Goal: Information Seeking & Learning: Learn about a topic

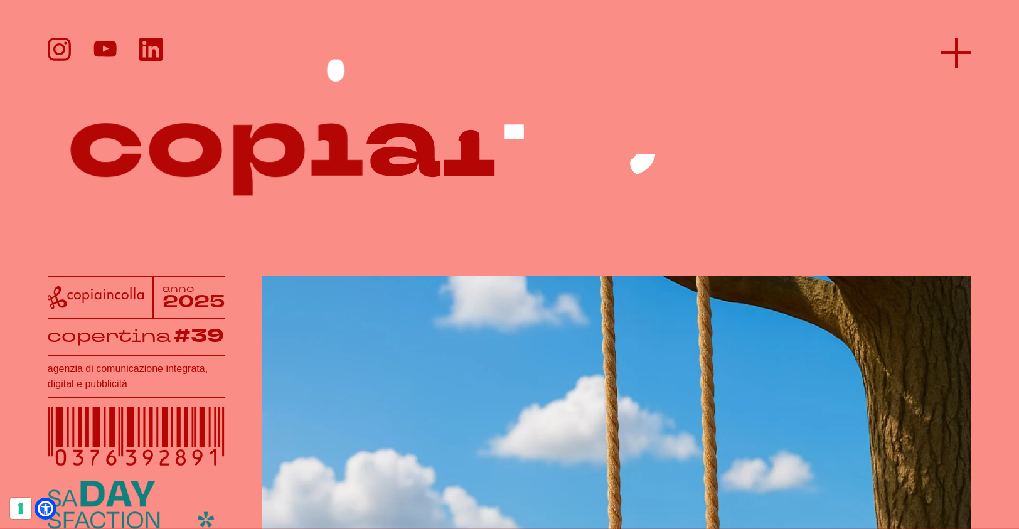
click at [956, 54] on line at bounding box center [956, 53] width 0 height 30
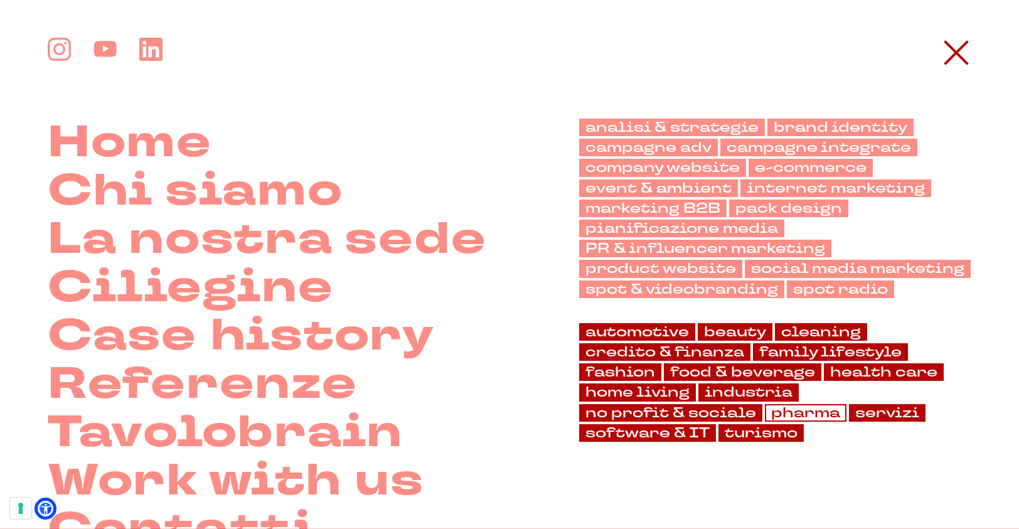
click at [794, 416] on link "pharma" at bounding box center [806, 413] width 82 height 18
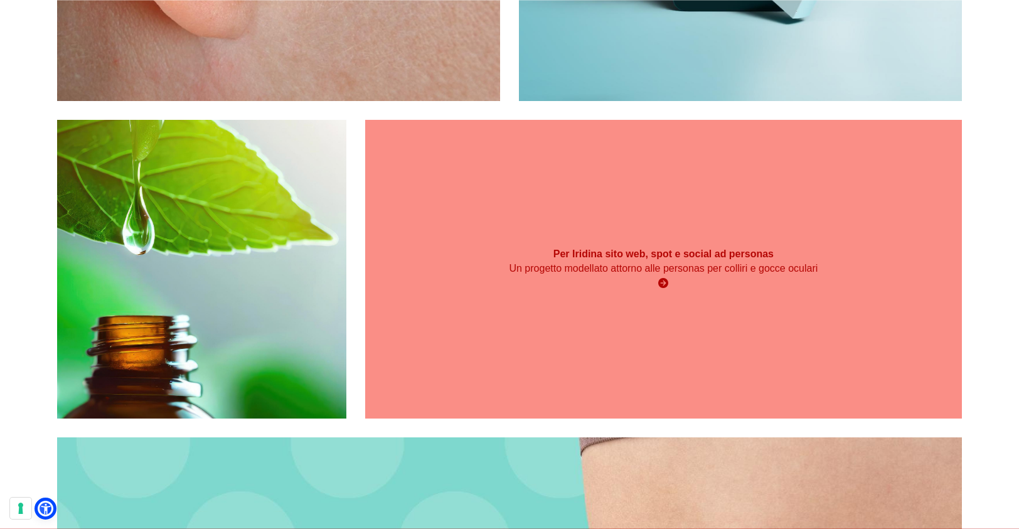
scroll to position [943, 0]
click at [560, 338] on div "Per Iridina sito web, spot e social ad personas Un progetto modellato attorno a…" at bounding box center [663, 268] width 597 height 299
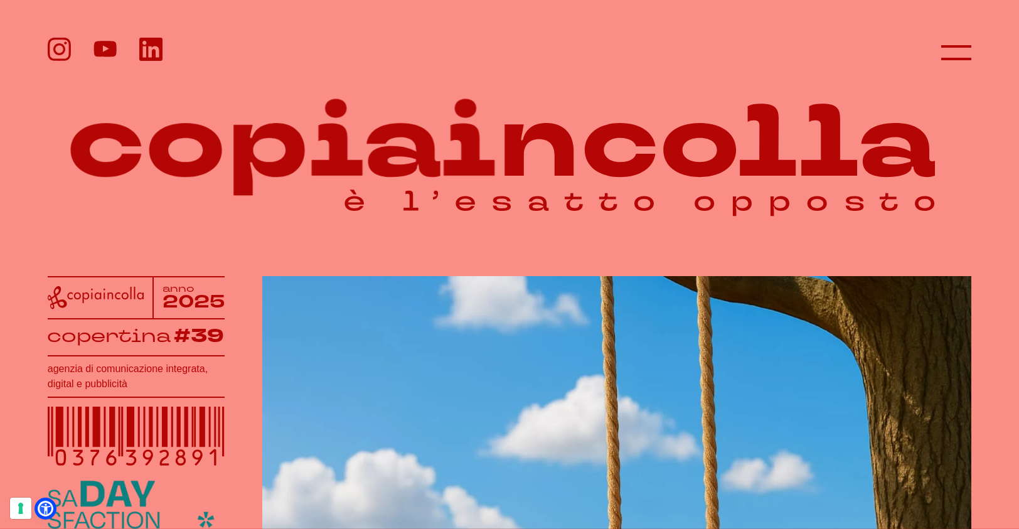
drag, startPoint x: 61, startPoint y: 85, endPoint x: 817, endPoint y: 211, distance: 766.6
click at [817, 211] on icon at bounding box center [510, 139] width 924 height 179
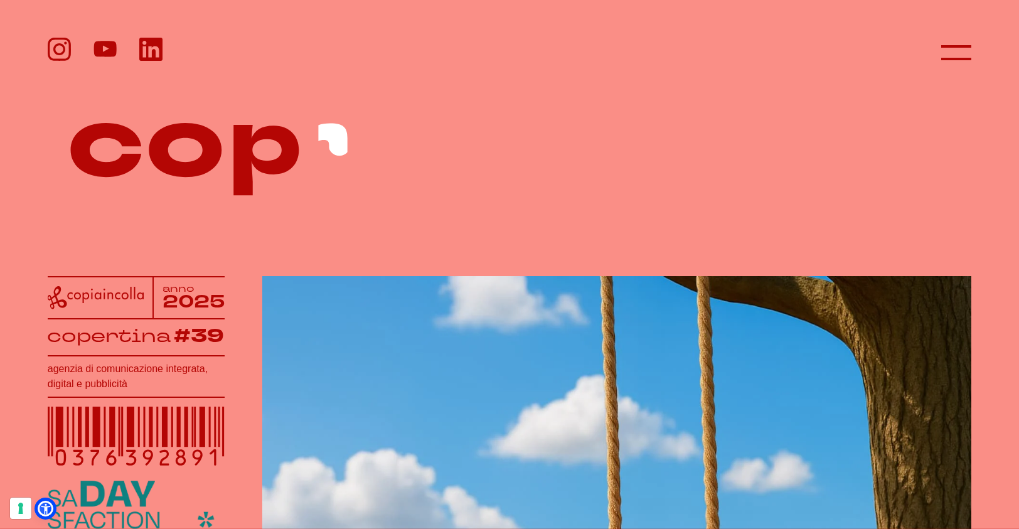
drag, startPoint x: 974, startPoint y: 146, endPoint x: 88, endPoint y: 150, distance: 886.1
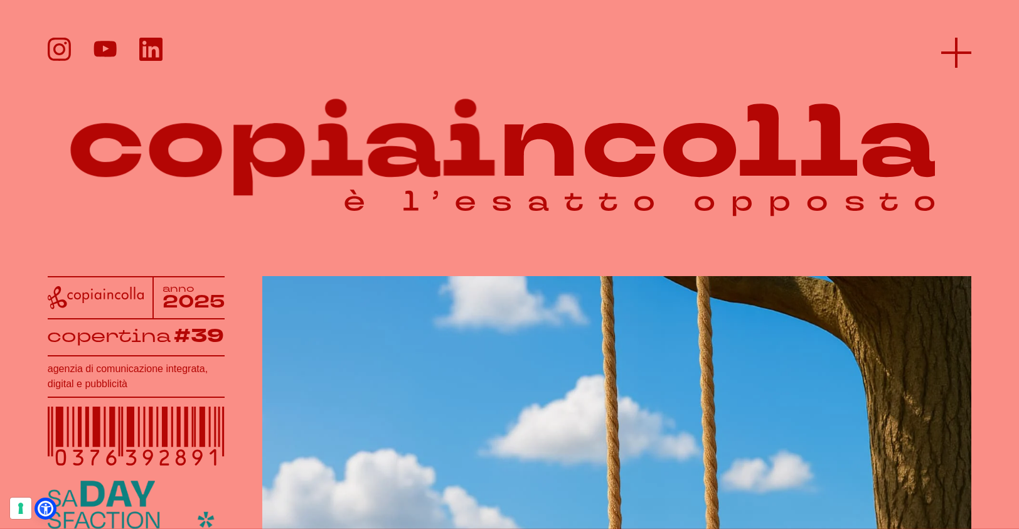
click at [955, 53] on line at bounding box center [956, 53] width 30 height 0
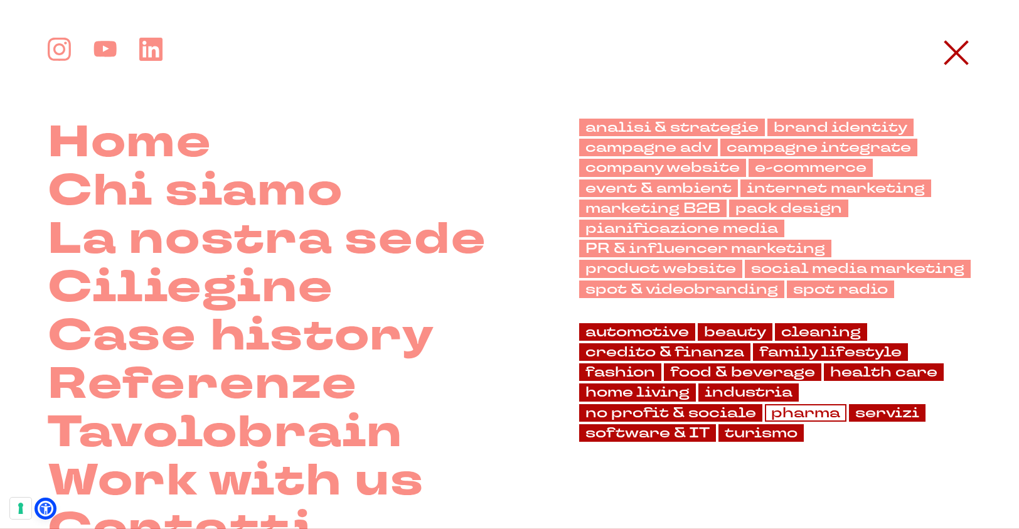
click at [781, 410] on link "pharma" at bounding box center [806, 413] width 82 height 18
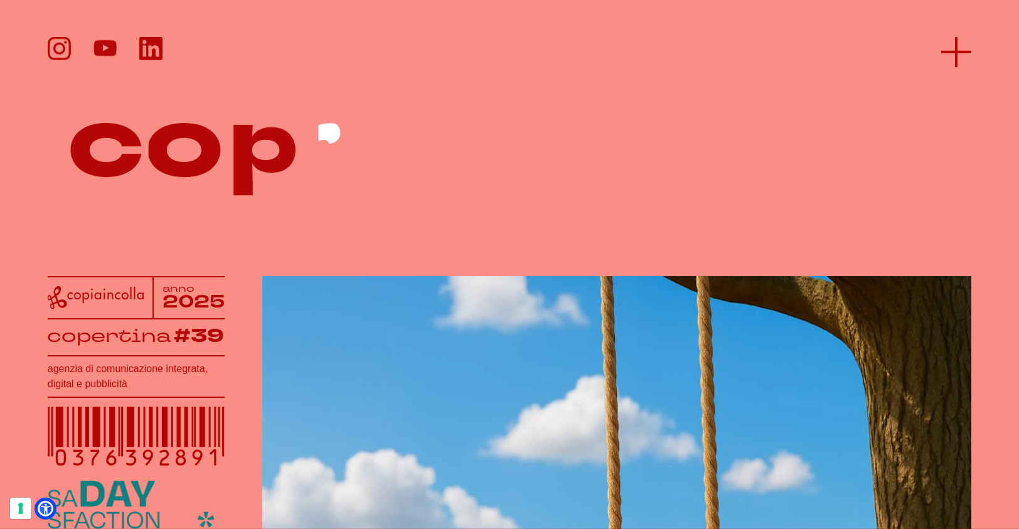
click at [961, 45] on icon at bounding box center [956, 51] width 30 height 30
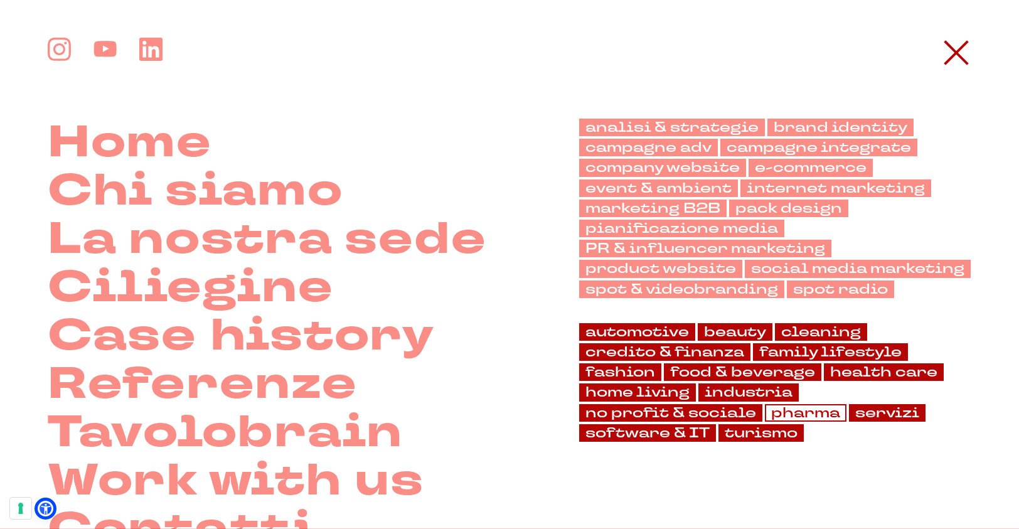
click at [788, 405] on link "pharma" at bounding box center [806, 413] width 82 height 18
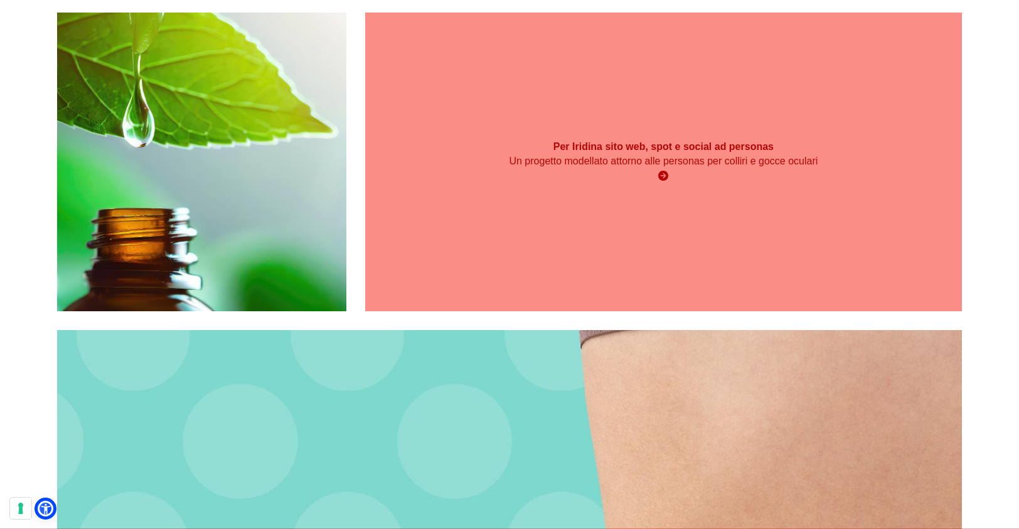
scroll to position [1051, 0]
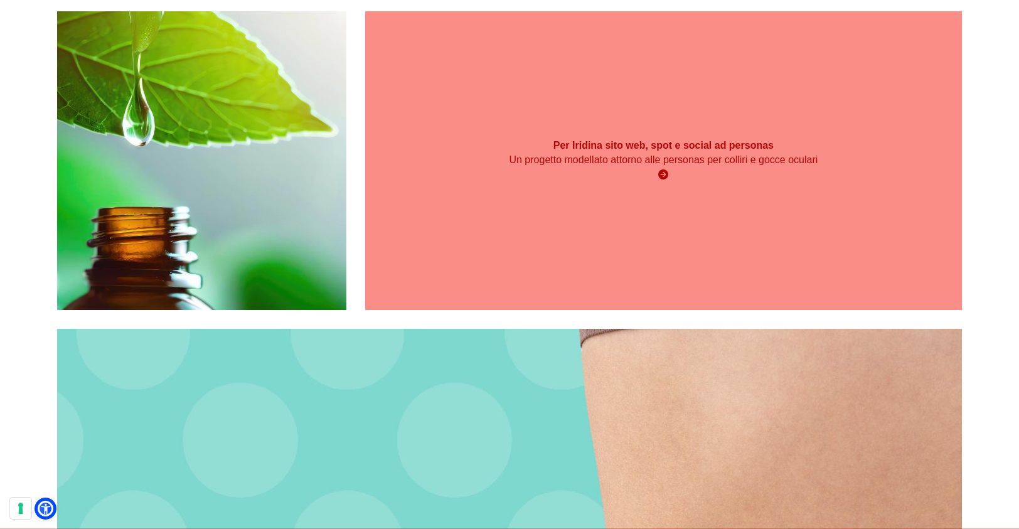
click at [535, 198] on div "Per Iridina sito web, spot e social ad personas Un progetto modellato attorno a…" at bounding box center [663, 160] width 597 height 299
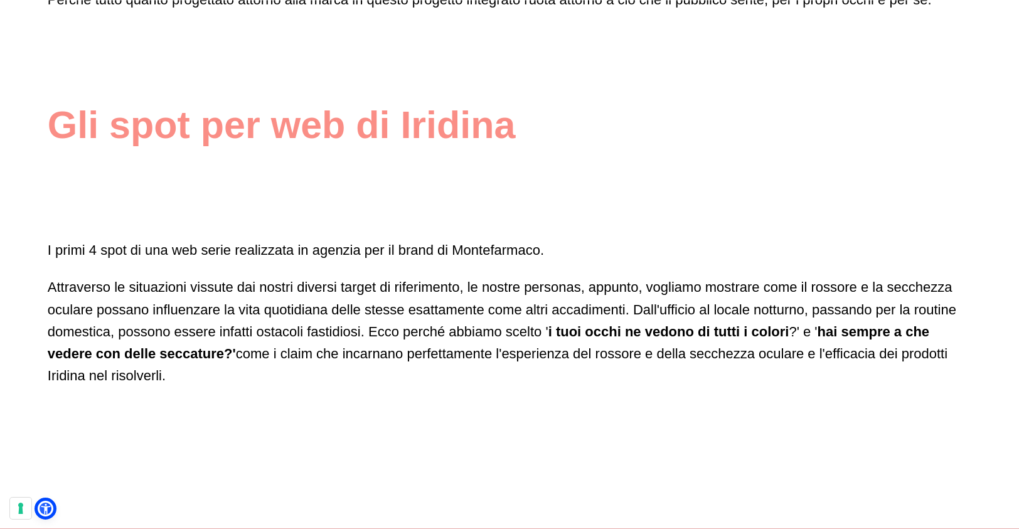
scroll to position [4199, 0]
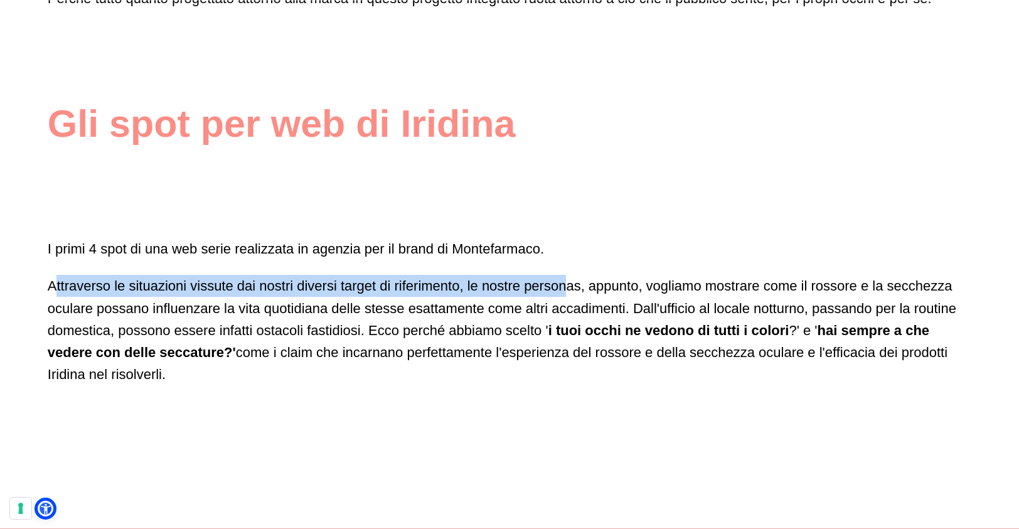
drag, startPoint x: 47, startPoint y: 237, endPoint x: 562, endPoint y: 232, distance: 514.6
click at [562, 238] on div "I primi 4 spot di una web serie realizzata in agenzia per il brand di Montefarm…" at bounding box center [510, 311] width 924 height 147
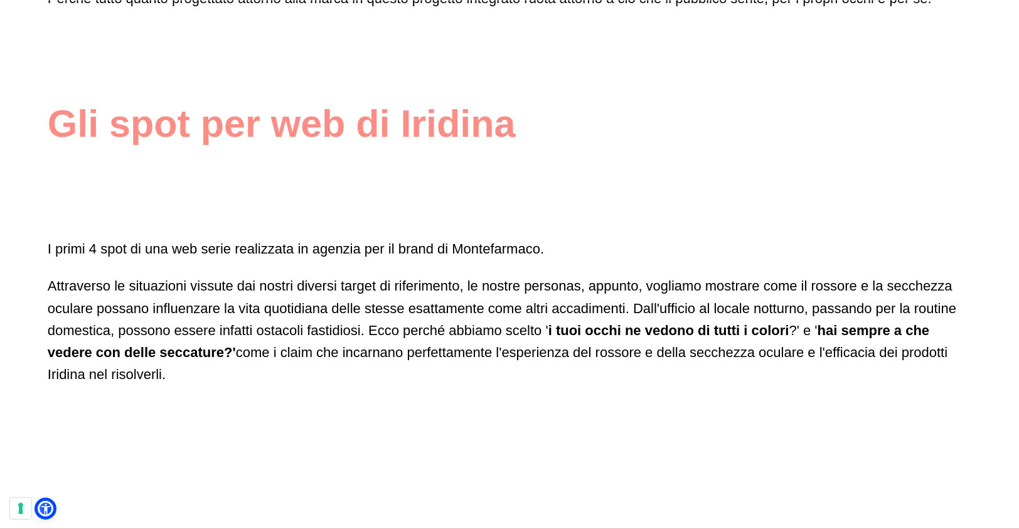
click at [258, 275] on p "Attraverso le situazioni vissute dai nostri diversi target di riferimento, le n…" at bounding box center [510, 330] width 924 height 110
drag, startPoint x: 115, startPoint y: 235, endPoint x: 213, endPoint y: 235, distance: 97.9
click at [213, 275] on p "Attraverso le situazioni vissute dai nostri diversi target di riferimento, le n…" at bounding box center [510, 330] width 924 height 110
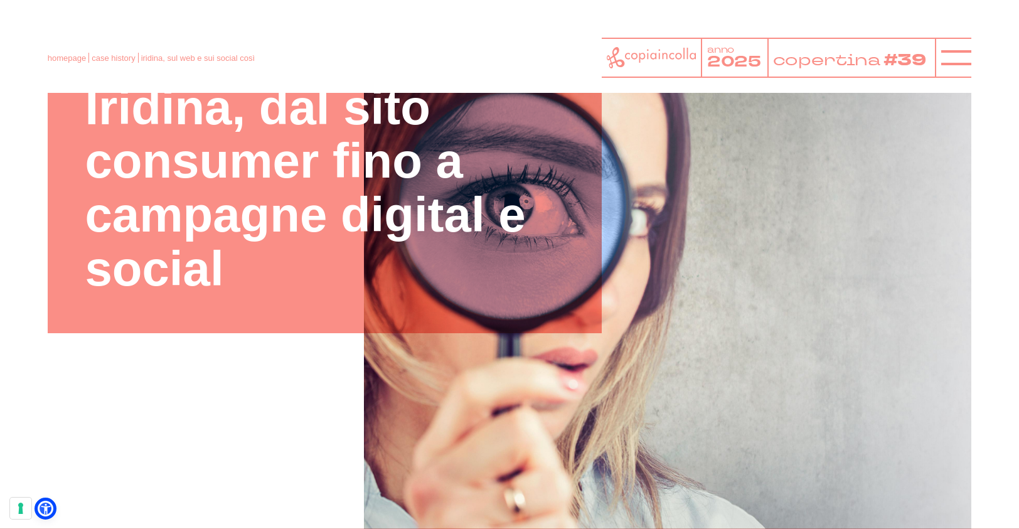
scroll to position [187, 0]
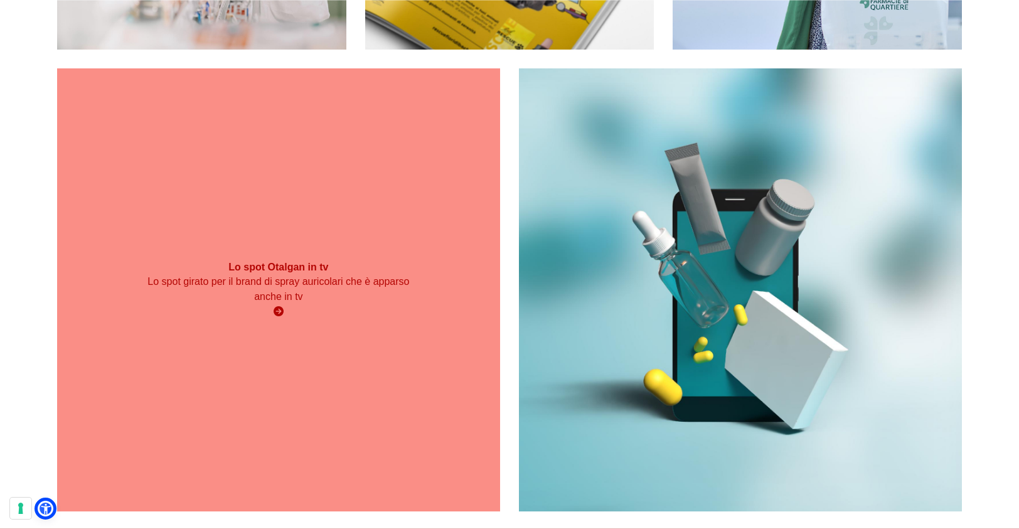
click at [358, 327] on div "Lo spot Otalgan in tv Lo spot girato per il brand di spray auricolari che è app…" at bounding box center [278, 289] width 443 height 443
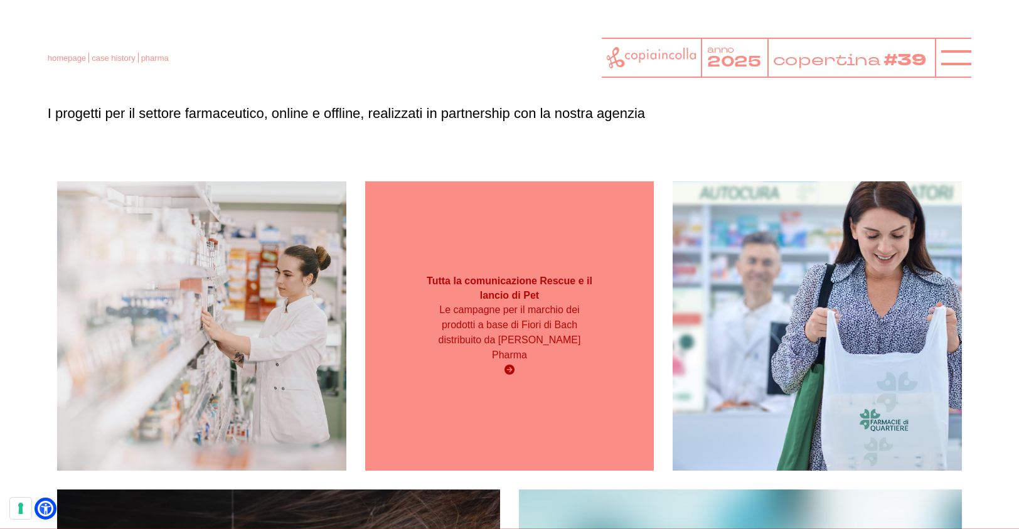
scroll to position [110, 0]
click at [419, 272] on div "Tutta la comunicazione Rescue e il lancio di Pet Le campagne per il marchio dei…" at bounding box center [509, 326] width 289 height 289
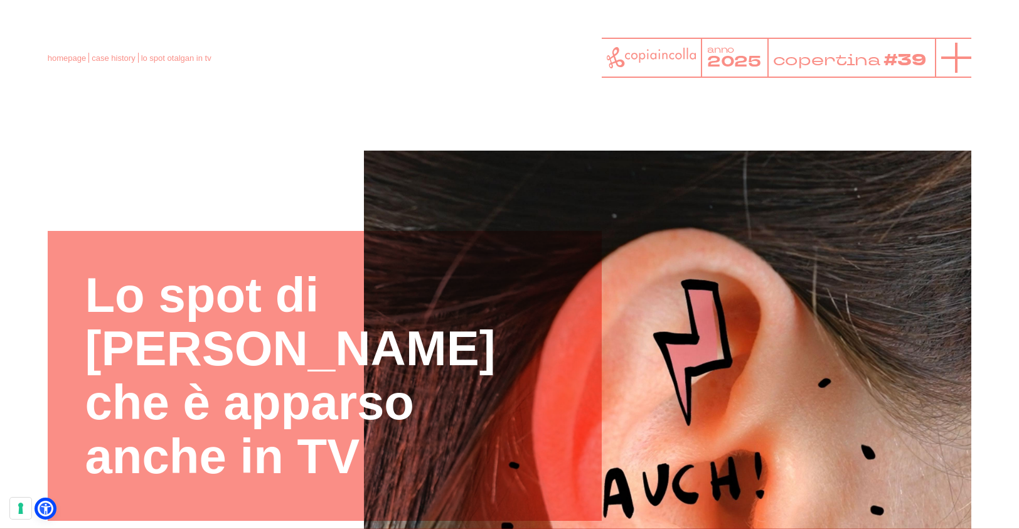
click at [952, 61] on icon at bounding box center [956, 58] width 30 height 30
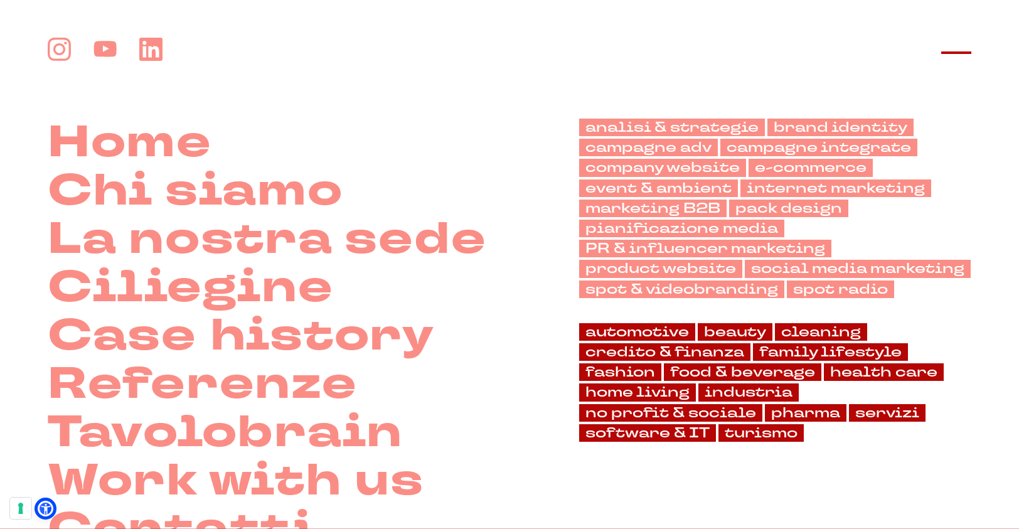
click at [959, 53] on line at bounding box center [956, 53] width 30 height 0
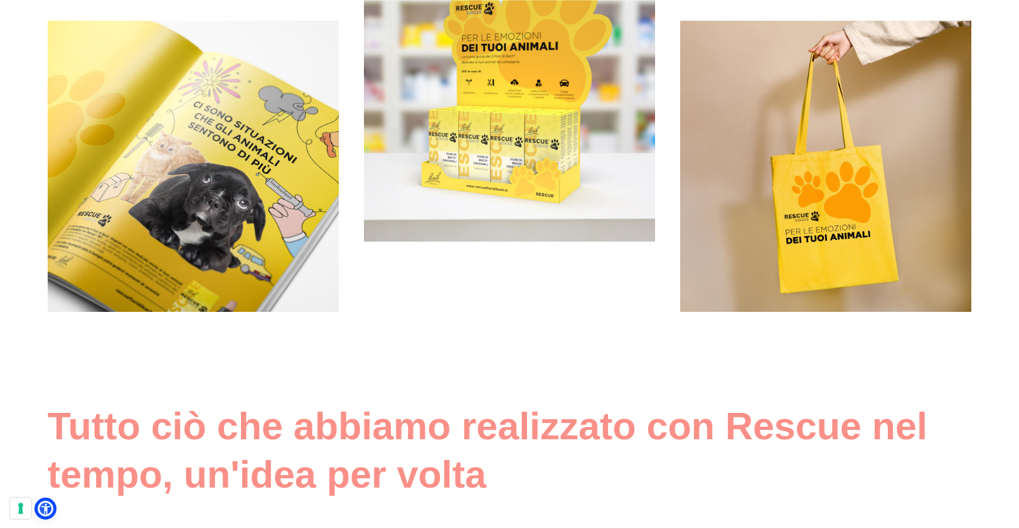
scroll to position [4968, 0]
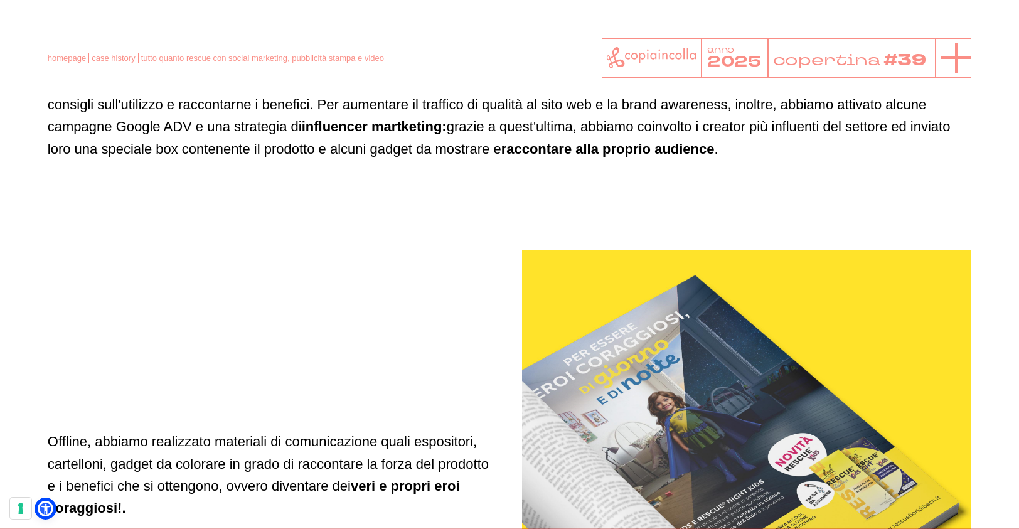
click at [954, 56] on icon at bounding box center [956, 58] width 30 height 30
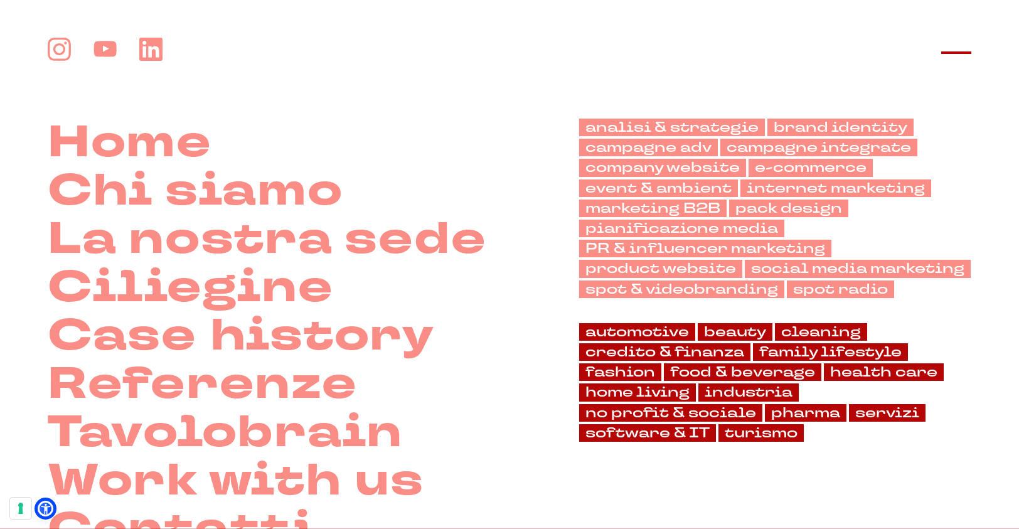
scroll to position [2328, 0]
click at [820, 412] on link "pharma" at bounding box center [806, 413] width 82 height 18
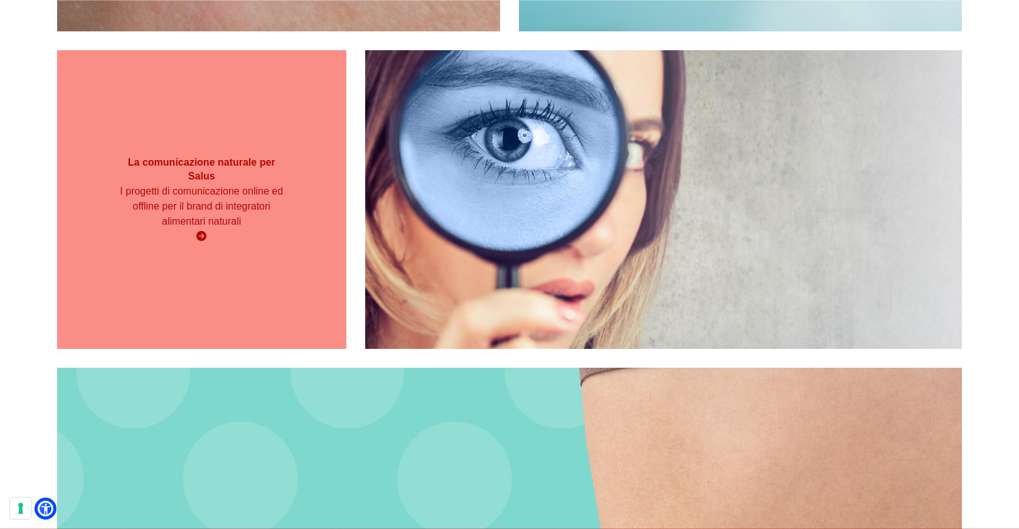
scroll to position [1013, 0]
click at [192, 248] on div "La comunicazione naturale per Salus I progetti di comunicazione online ed offli…" at bounding box center [201, 199] width 289 height 101
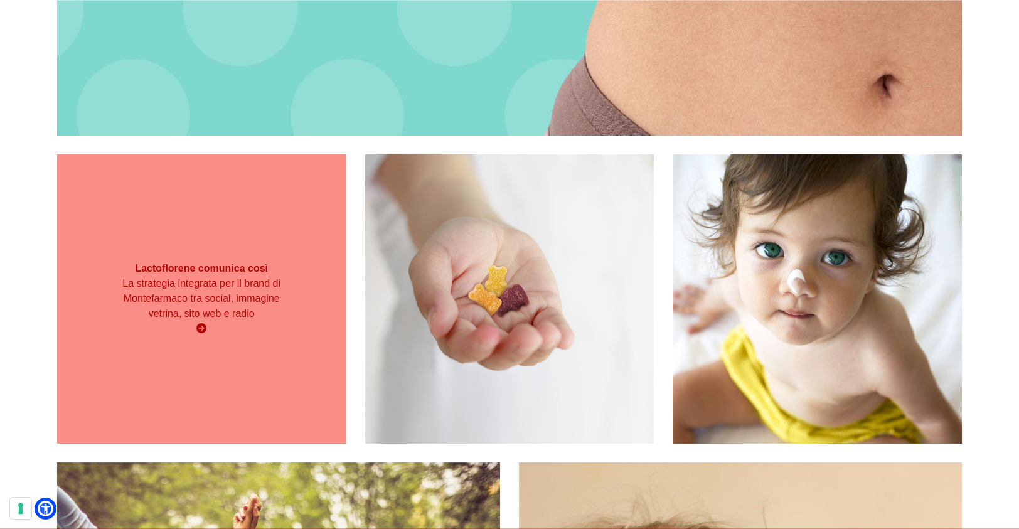
scroll to position [1697, 0]
click at [203, 321] on div "La strategia integrata per il brand di Montefarmaco tra social, immagine vetrin…" at bounding box center [201, 305] width 173 height 60
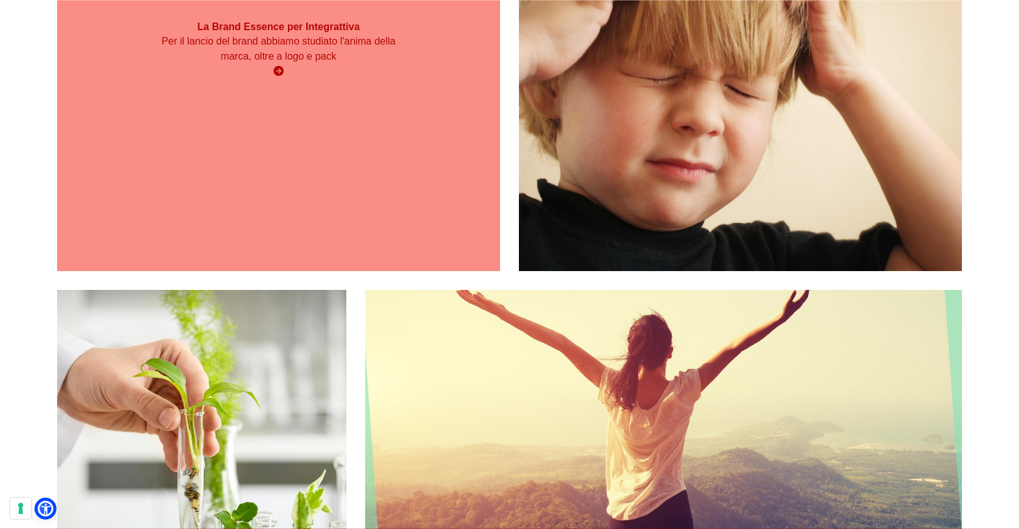
scroll to position [2332, 0]
click at [222, 144] on div "La Brand Essence per Integrattiva Per il lancio del brand abbiamo studiato l'an…" at bounding box center [278, 48] width 443 height 443
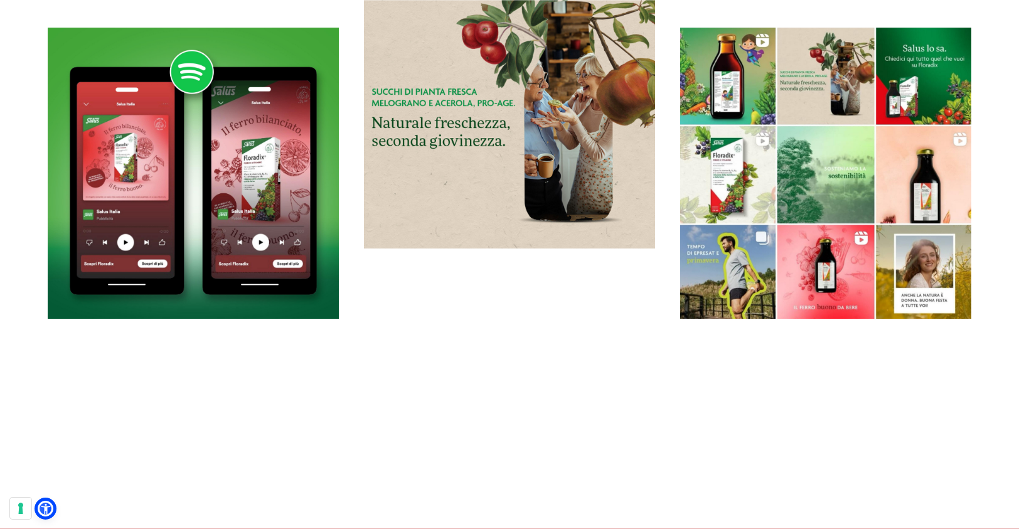
scroll to position [5187, 0]
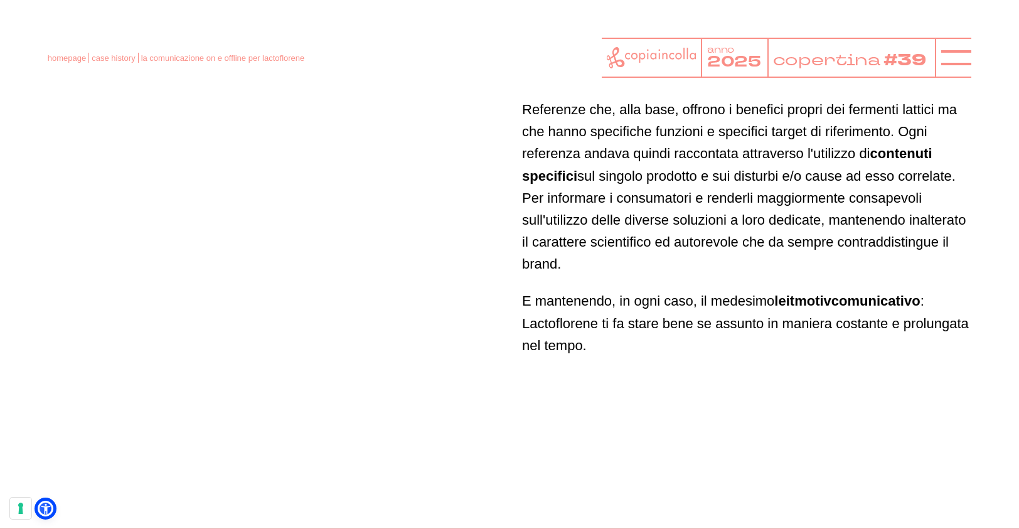
scroll to position [3722, 0]
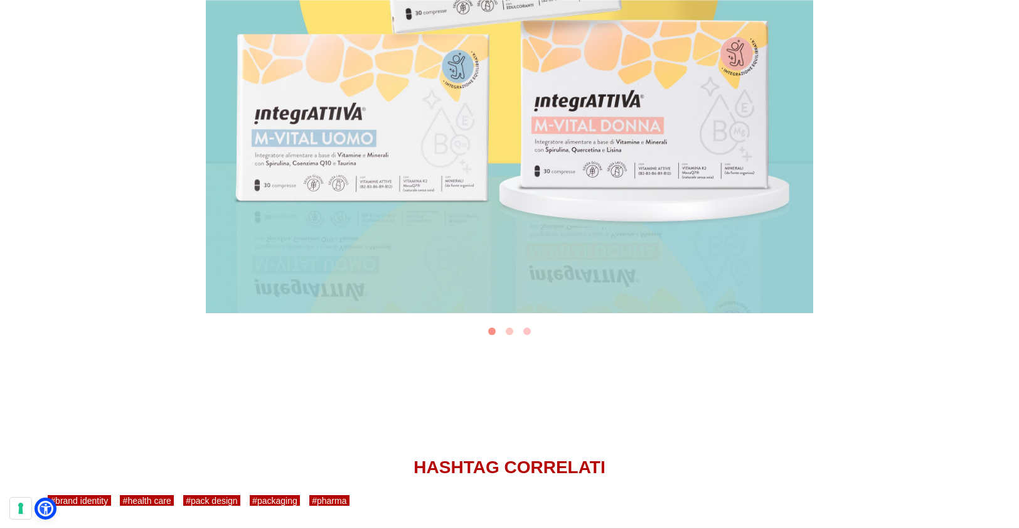
scroll to position [3511, 0]
click at [507, 329] on button "Go to slide 2" at bounding box center [510, 331] width 8 height 8
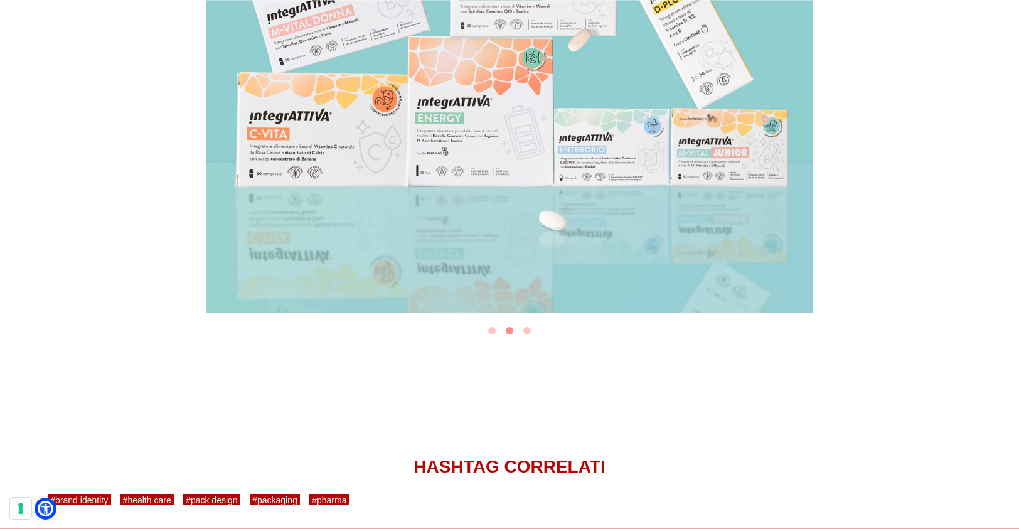
click at [525, 329] on button "Go to slide 3" at bounding box center [527, 331] width 8 height 8
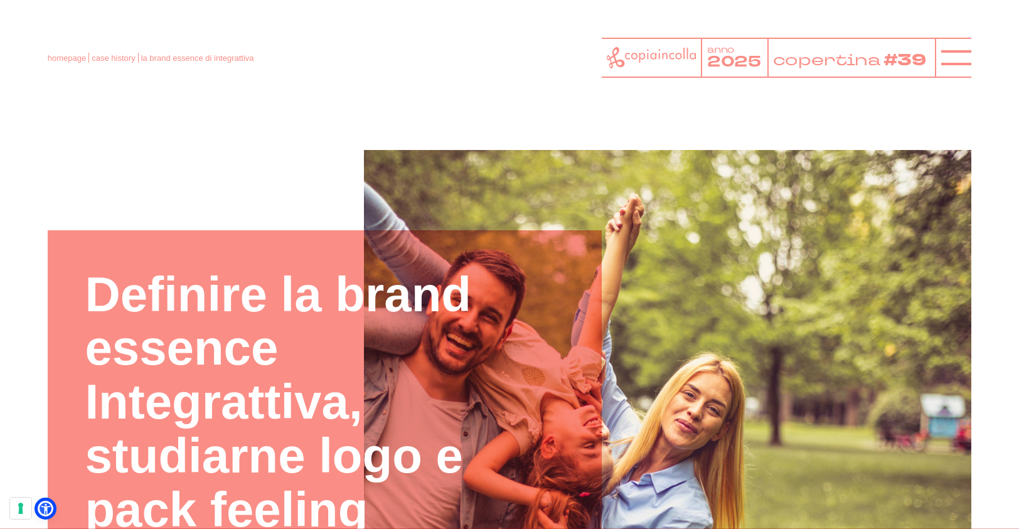
scroll to position [0, 0]
click at [958, 59] on icon at bounding box center [956, 58] width 30 height 30
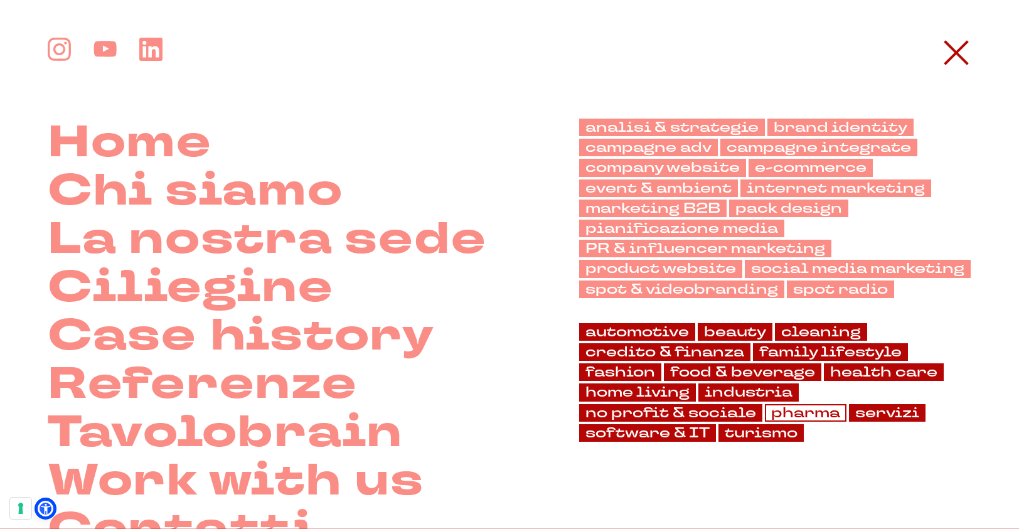
click at [781, 410] on link "pharma" at bounding box center [806, 413] width 82 height 18
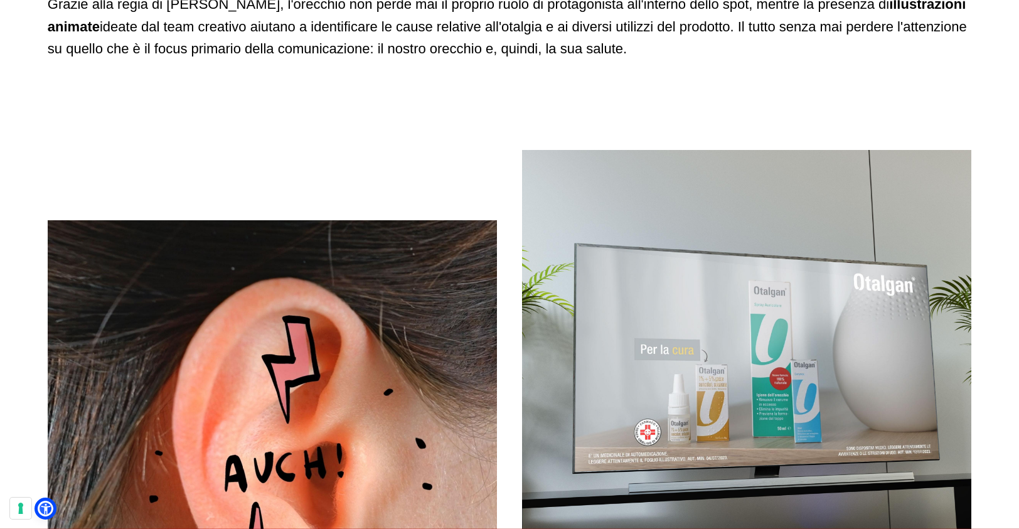
scroll to position [1579, 0]
